Goal: Information Seeking & Learning: Learn about a topic

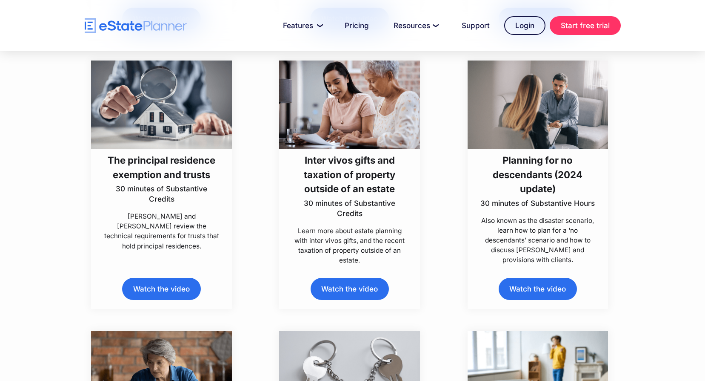
scroll to position [1618, 0]
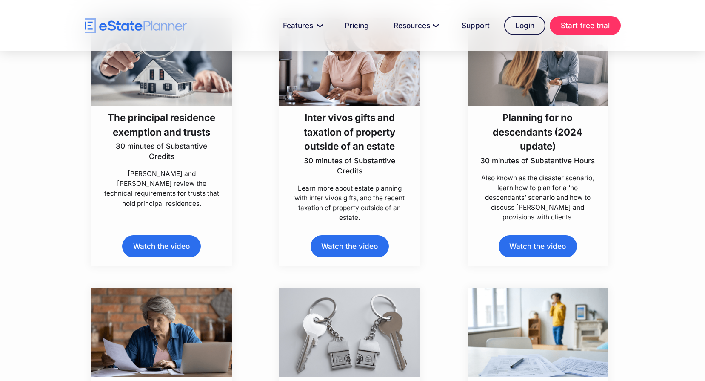
click at [161, 242] on link "Watch the video" at bounding box center [161, 246] width 78 height 22
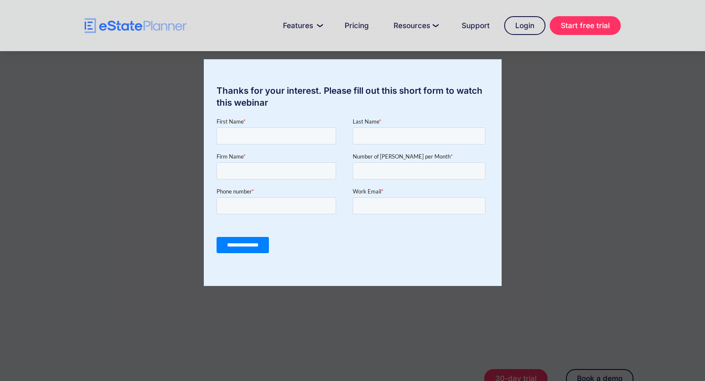
scroll to position [170, 0]
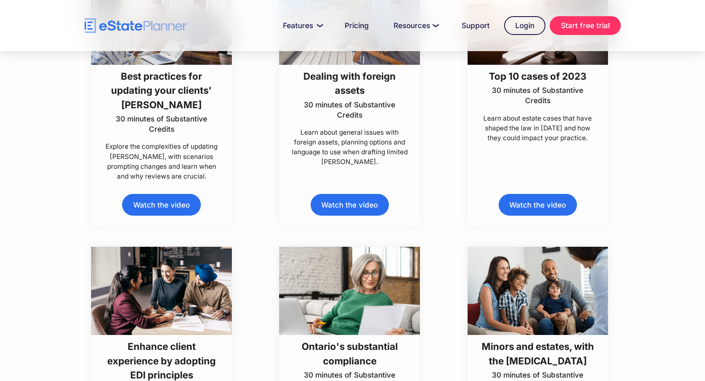
scroll to position [2597, 0]
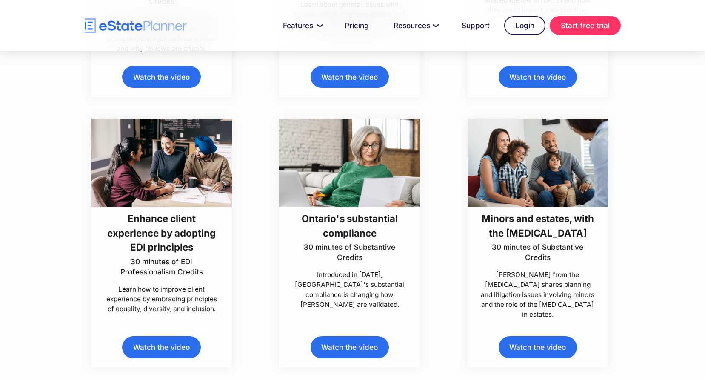
click at [537, 341] on link "Watch the video" at bounding box center [538, 347] width 78 height 22
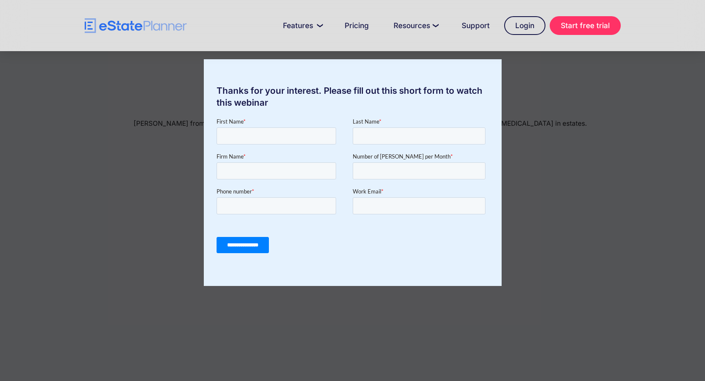
click at [353, 91] on div "Thanks for your interest. Please fill out this short form to watch this webinar" at bounding box center [353, 97] width 298 height 24
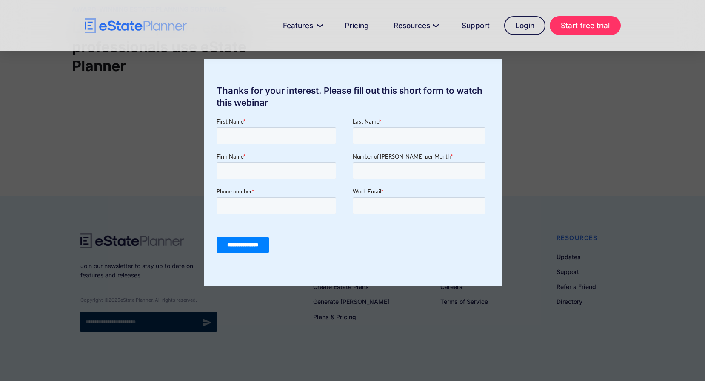
scroll to position [746, 0]
